Goal: Navigation & Orientation: Find specific page/section

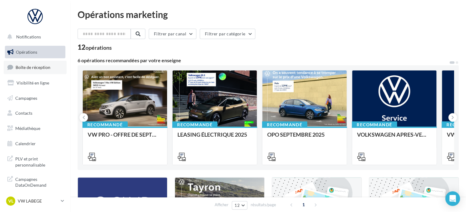
click at [36, 71] on link "Boîte de réception" at bounding box center [35, 67] width 63 height 13
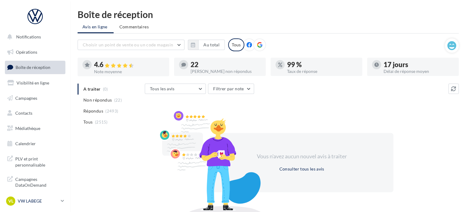
click at [37, 199] on p "VW LABEGE" at bounding box center [38, 201] width 41 height 6
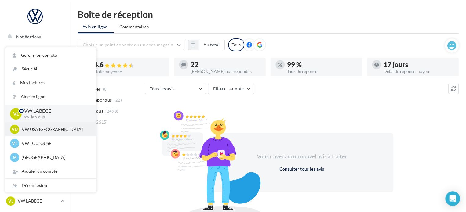
click at [47, 133] on p "VW USA [GEOGRAPHIC_DATA]" at bounding box center [55, 129] width 67 height 6
